Goal: Find specific page/section

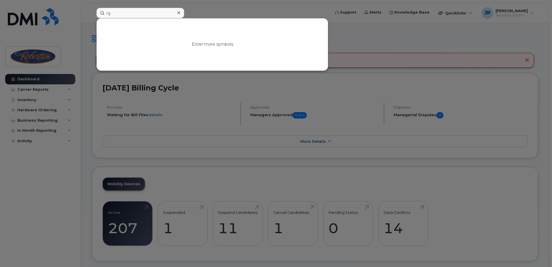
type input "r"
type input "green"
paste input "613-484-8929"
click at [125, 13] on input "613-484-8929" at bounding box center [140, 13] width 88 height 10
click at [116, 12] on input "613-4848929" at bounding box center [140, 13] width 88 height 10
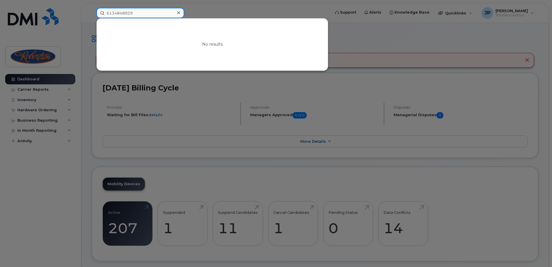
drag, startPoint x: 136, startPoint y: 13, endPoint x: 114, endPoint y: 15, distance: 22.6
click at [114, 15] on input "6134848929" at bounding box center [140, 13] width 88 height 10
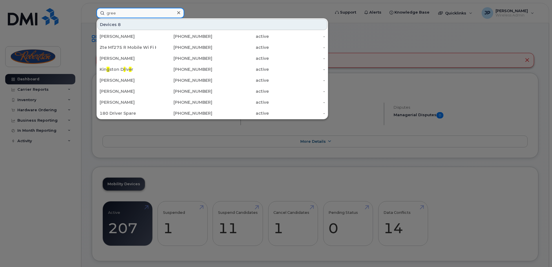
type input "green"
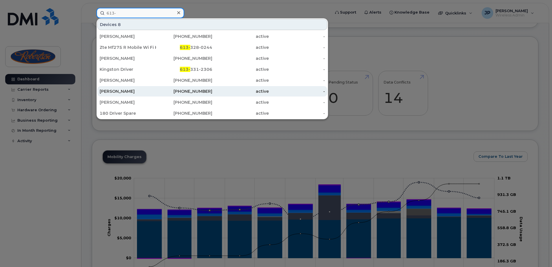
scroll to position [145, 0]
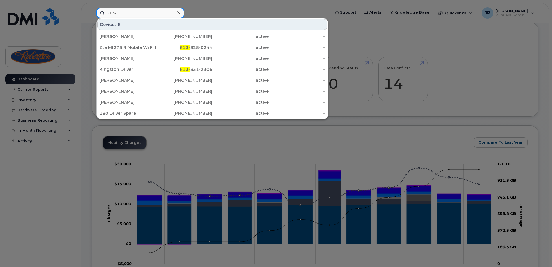
drag, startPoint x: 150, startPoint y: 9, endPoint x: 37, endPoint y: 4, distance: 112.4
click at [92, 8] on div "613- Devices 8 Will Smith 506-850-5613 active - Zte Mf275 R Mobile Wi Fi Hotspo…" at bounding box center [211, 13] width 239 height 10
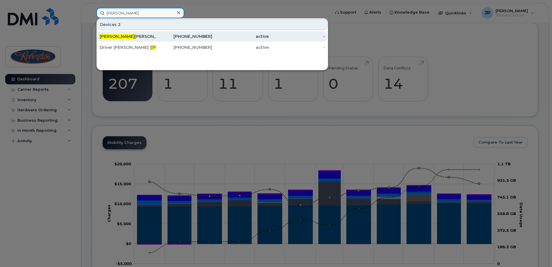
paste input "64 7 402 5447"
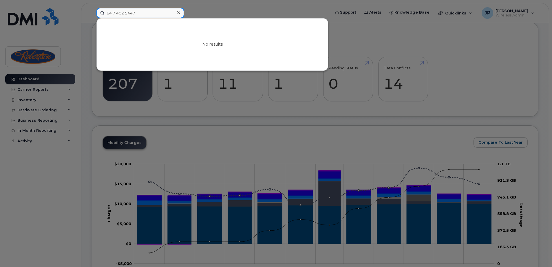
click at [114, 14] on input "64 7 402 5447" at bounding box center [140, 13] width 88 height 10
click at [116, 12] on input "647 402 5447" at bounding box center [140, 13] width 88 height 10
click at [126, 11] on input "647-402 5447" at bounding box center [140, 13] width 88 height 10
click at [421, 53] on div at bounding box center [276, 133] width 552 height 267
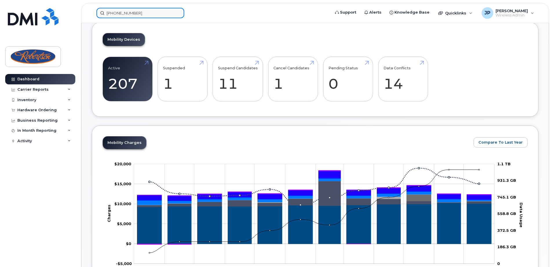
click at [155, 16] on input "647-402-5447" at bounding box center [140, 13] width 88 height 10
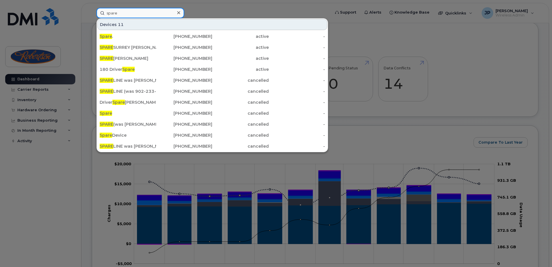
type input "spare"
click at [244, 21] on div "Devices 11" at bounding box center [212, 24] width 230 height 11
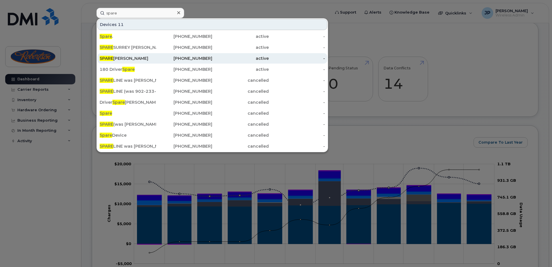
click at [194, 57] on div "604-356-4432" at bounding box center [184, 59] width 56 height 6
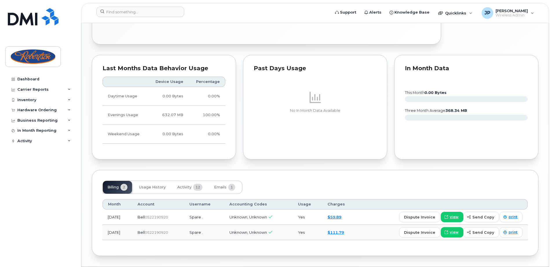
scroll to position [303, 0]
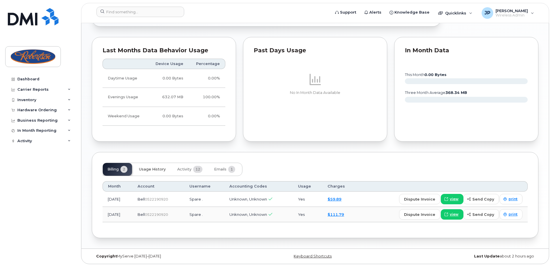
click at [150, 168] on span "Usage History" at bounding box center [152, 169] width 27 height 5
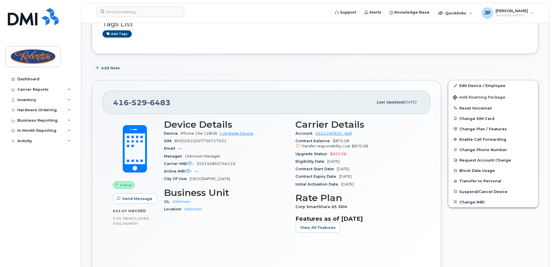
scroll to position [42, 0]
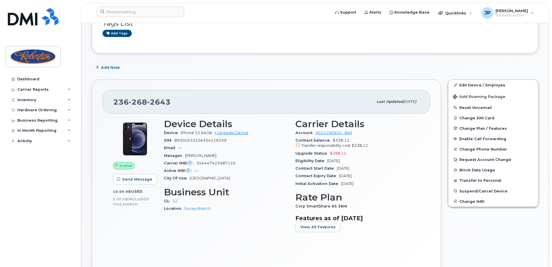
scroll to position [87, 0]
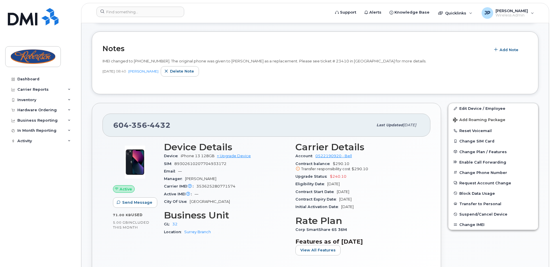
scroll to position [116, 0]
